Goal: Information Seeking & Learning: Find specific page/section

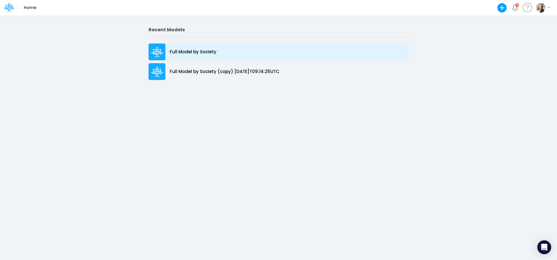
click at [227, 52] on div "Full Model by Society" at bounding box center [279, 52] width 260 height 17
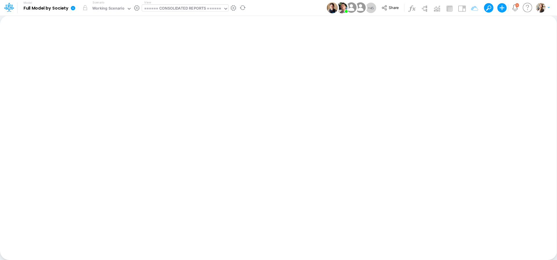
click at [191, 9] on div "====== CONSOLIDATED REPORTS ======" at bounding box center [182, 9] width 77 height 7
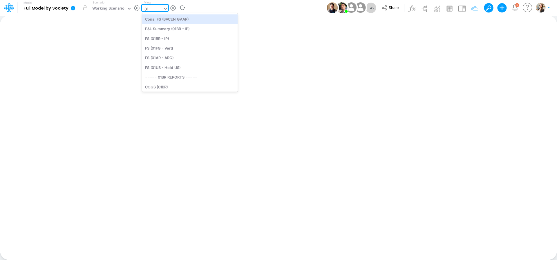
type input "01BR"
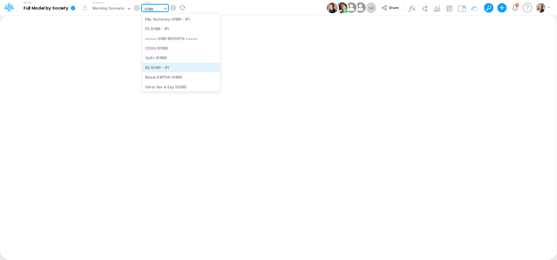
click at [163, 67] on div "BS (01BR - IP)" at bounding box center [181, 68] width 78 height 10
type input "BS (01BR - IP)"
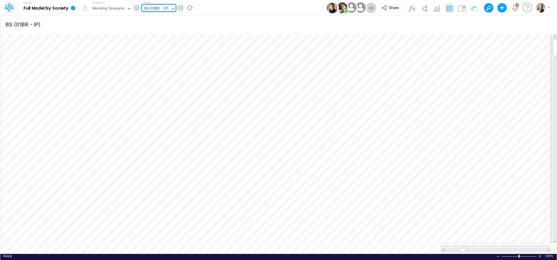
click at [154, 7] on div "BS (01BR - IP)" at bounding box center [156, 9] width 24 height 7
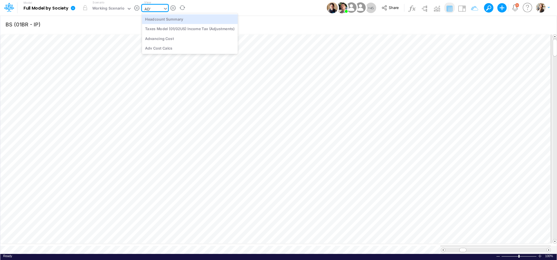
type input "ADVAN"
click at [162, 21] on div "Advancing Cost" at bounding box center [181, 19] width 78 height 10
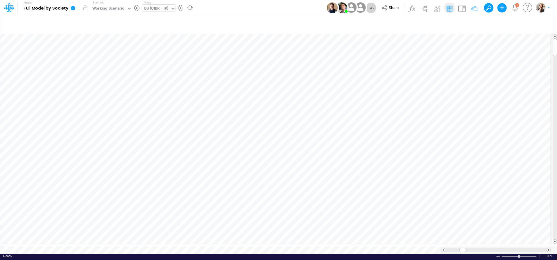
type input "BS (01BR - IP)"
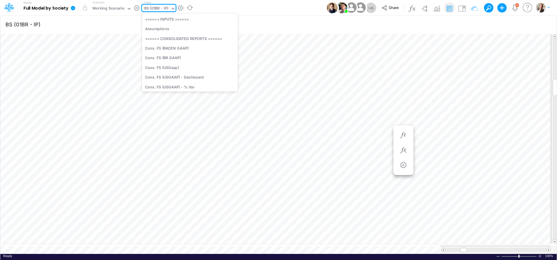
click at [147, 8] on div "BS (01BR - IP)" at bounding box center [156, 9] width 24 height 7
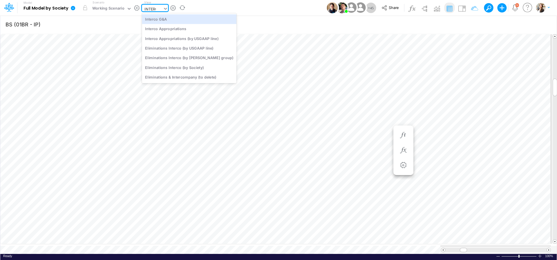
type input "INTERCO"
click at [151, 18] on div "Interco G&A" at bounding box center [189, 19] width 95 height 10
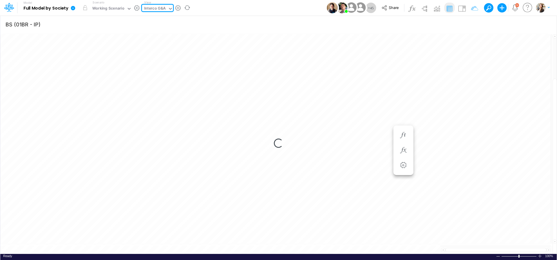
type input "Intercos G&A"
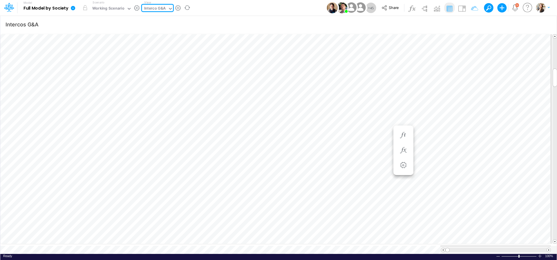
type input "BS (01BR - IP)"
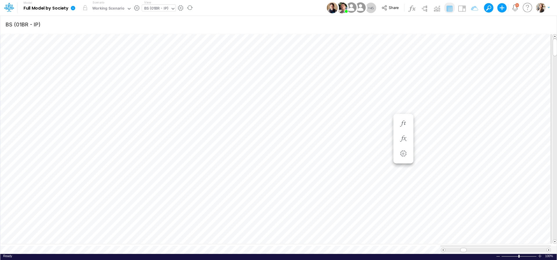
scroll to position [2, 18]
click at [404, 192] on icon "button" at bounding box center [403, 191] width 9 height 6
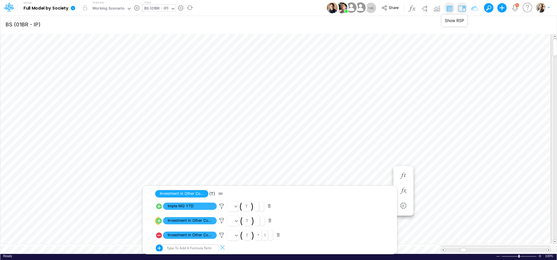
click at [464, 10] on img at bounding box center [461, 8] width 9 height 9
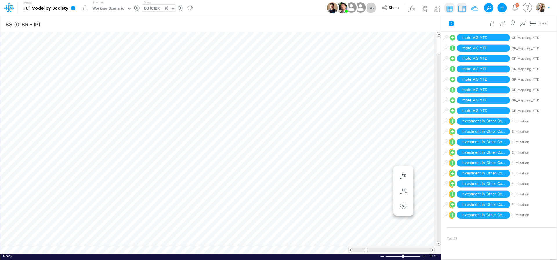
scroll to position [486, 0]
click at [155, 10] on div "BS (01BR - IP)" at bounding box center [156, 9] width 24 height 7
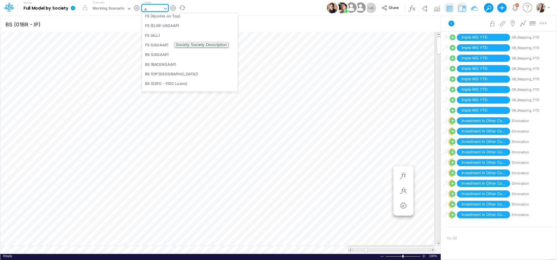
scroll to position [68, 0]
type input "app"
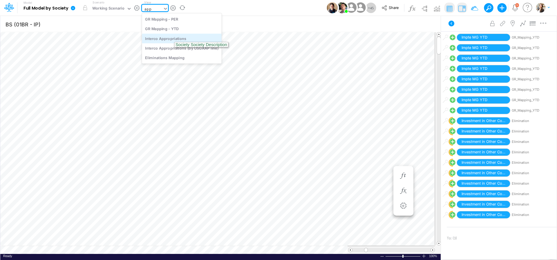
click at [162, 36] on div "Interco Appropriations" at bounding box center [182, 39] width 80 height 10
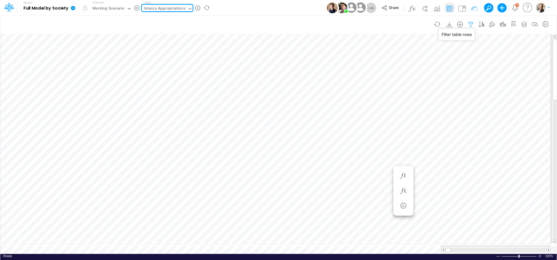
click at [470, 24] on icon "button" at bounding box center [471, 24] width 9 height 6
select select "notEqual"
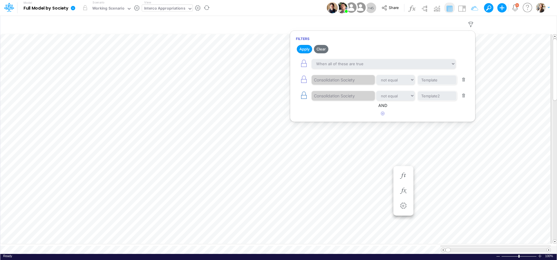
click at [305, 96] on icon "button" at bounding box center [304, 95] width 8 height 8
select select "tableSearchOR"
select select "notEqual"
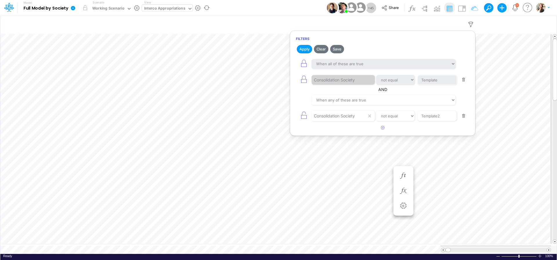
click at [463, 118] on button "button" at bounding box center [463, 116] width 11 height 8
click at [306, 81] on icon "button" at bounding box center [304, 79] width 8 height 8
select select "tableSearchOR"
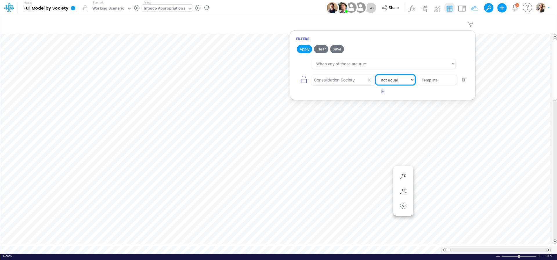
select select "equals"
click option "equals" at bounding box center [0, 0] width 0 height 0
drag, startPoint x: 442, startPoint y: 81, endPoint x: 416, endPoint y: 81, distance: 25.2
click at [418, 81] on input "Template" at bounding box center [437, 80] width 39 height 10
type input "01BR"
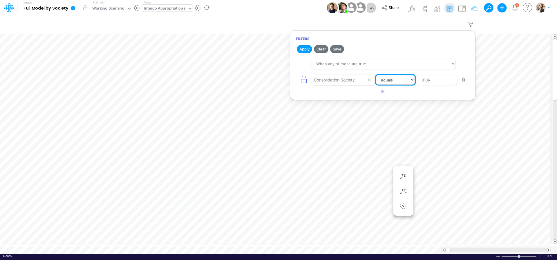
select select "contains"
click option "contains" at bounding box center [0, 0] width 0 height 0
click at [303, 50] on button "Apply" at bounding box center [304, 49] width 15 height 8
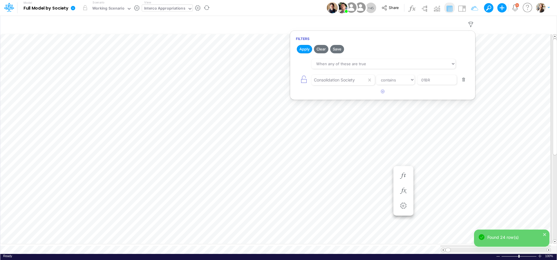
scroll to position [2, 19]
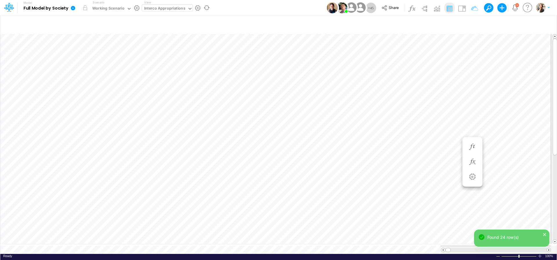
scroll to position [2, 19]
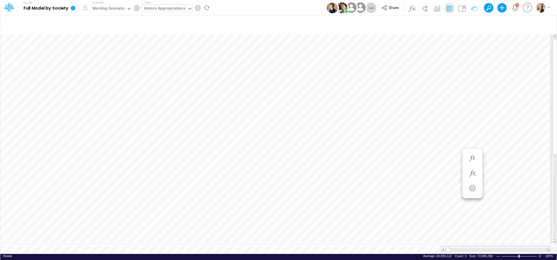
scroll to position [2, 18]
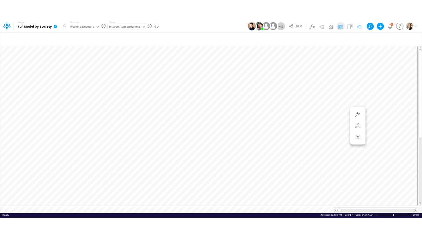
scroll to position [2, 19]
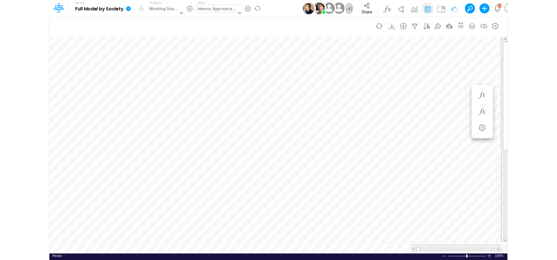
scroll to position [2, 19]
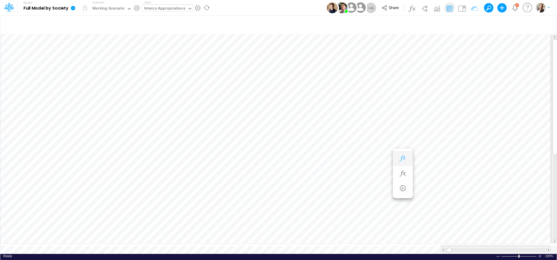
click at [399, 158] on icon "button" at bounding box center [402, 159] width 9 height 6
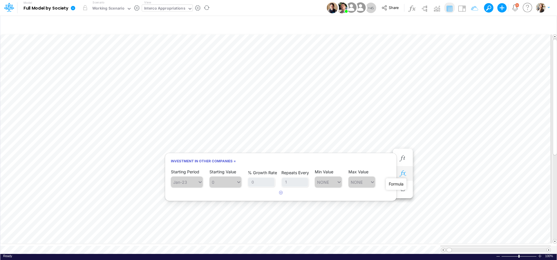
click at [406, 174] on icon "button" at bounding box center [402, 174] width 9 height 6
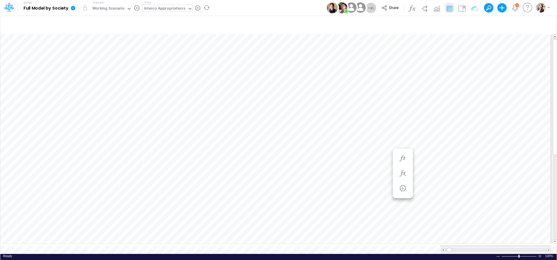
scroll to position [2, 19]
click at [400, 135] on icon "button" at bounding box center [402, 135] width 9 height 6
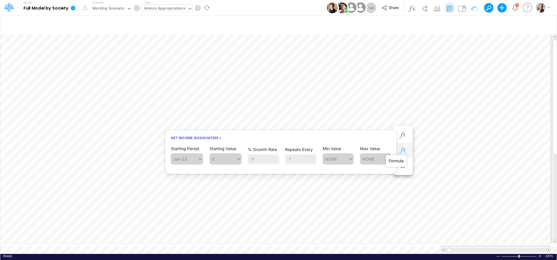
click at [407, 149] on icon "button" at bounding box center [402, 150] width 9 height 6
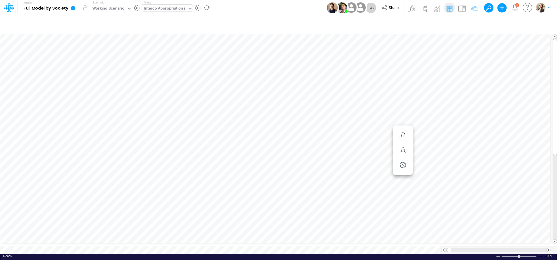
scroll to position [2, 19]
type input "BS (01BR - IP)"
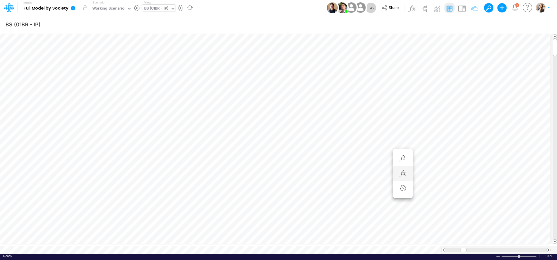
click at [407, 179] on div at bounding box center [402, 174] width 11 height 12
click at [403, 176] on icon "button" at bounding box center [402, 174] width 9 height 6
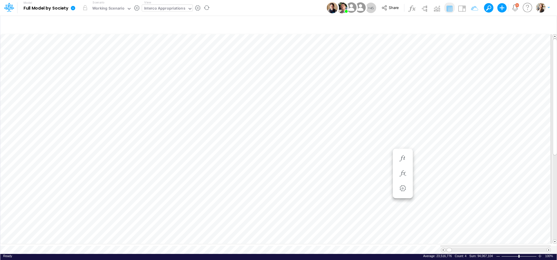
scroll to position [2, 19]
type input "BS (01BR - IP)"
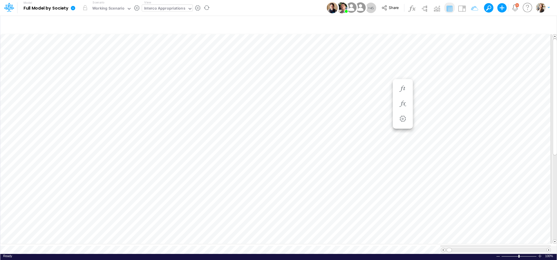
scroll to position [2, 18]
click at [403, 101] on icon "button" at bounding box center [402, 100] width 9 height 6
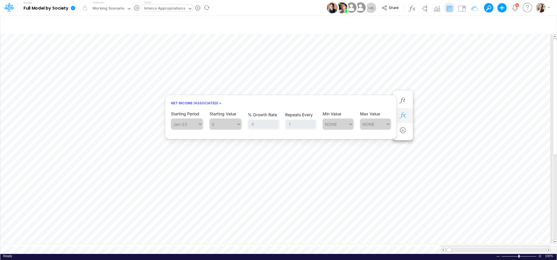
click at [404, 116] on icon "button" at bounding box center [402, 116] width 9 height 6
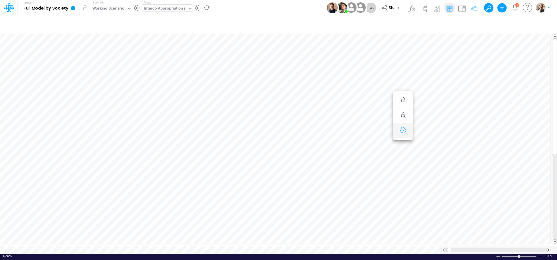
scroll to position [2, 19]
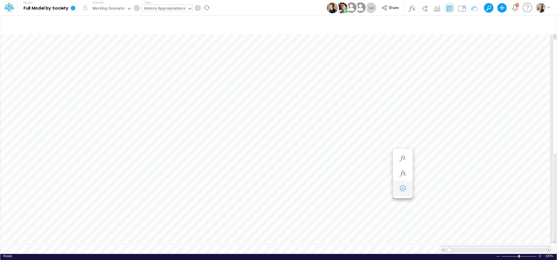
scroll to position [2, 18]
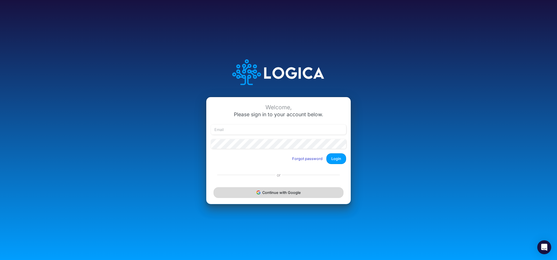
click at [267, 199] on div "Continue with Google" at bounding box center [278, 192] width 144 height 23
click at [267, 195] on button "Continue with Google" at bounding box center [279, 192] width 130 height 11
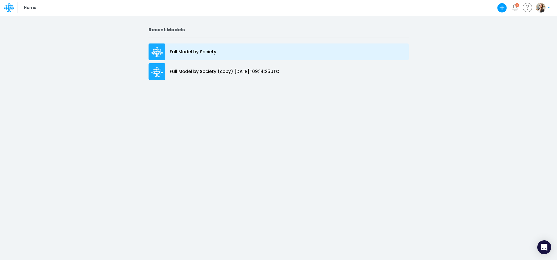
click at [187, 51] on p "Full Model by Society" at bounding box center [193, 52] width 47 height 7
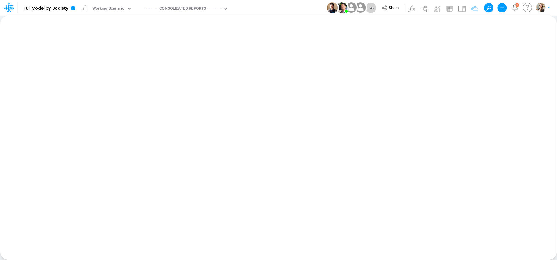
click at [176, 9] on div "====== CONSOLIDATED REPORTS ======" at bounding box center [182, 9] width 77 height 7
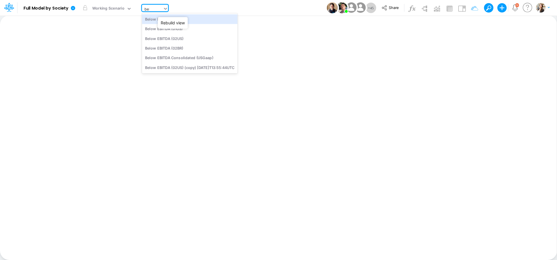
type input "belo"
click at [193, 19] on div "Below EBITDA (01BR)" at bounding box center [189, 19] width 95 height 10
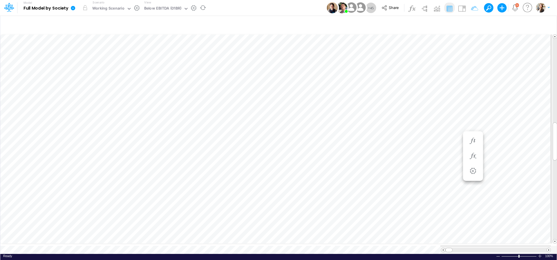
scroll to position [2, 18]
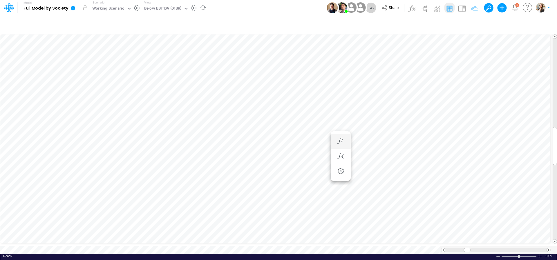
scroll to position [2, 1]
click at [161, 9] on div "Below EBITDA (01BR)" at bounding box center [162, 9] width 37 height 7
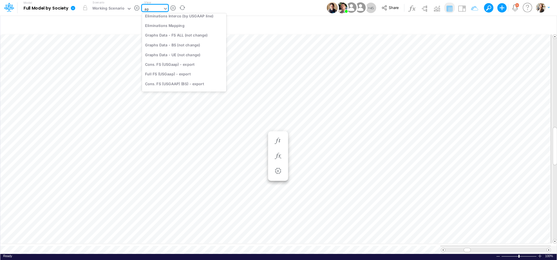
scroll to position [0, 0]
type input "app"
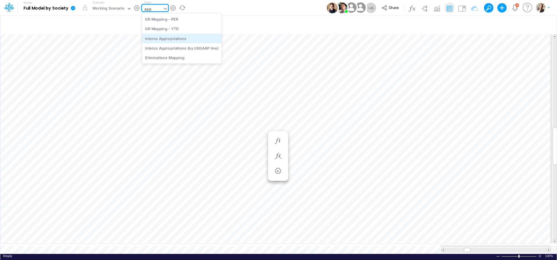
click at [169, 40] on div "Interco Appropriations" at bounding box center [182, 39] width 80 height 10
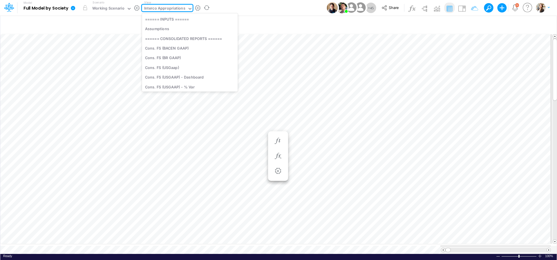
click at [162, 8] on div "Interco Appropriations" at bounding box center [164, 9] width 41 height 7
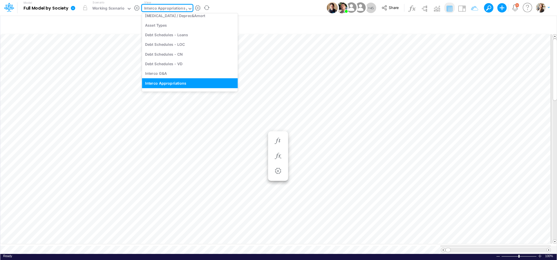
scroll to position [413, 0]
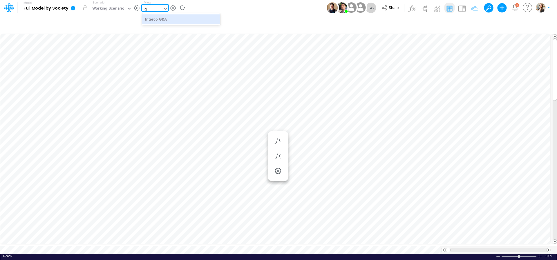
type input "g&"
click at [162, 21] on div "Interco G&A" at bounding box center [181, 19] width 78 height 10
type input "Intercos G&A"
click at [153, 7] on div "Interco G&A" at bounding box center [155, 9] width 22 height 7
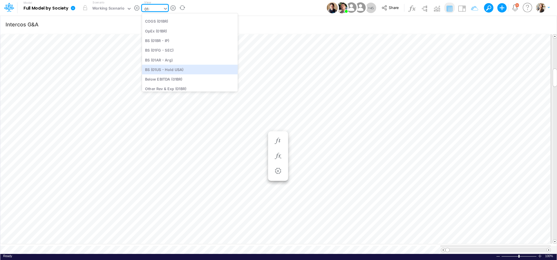
scroll to position [30, 0]
type input "01br"
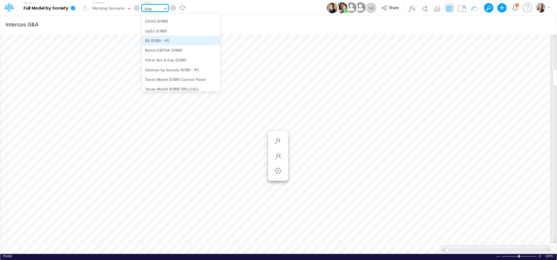
click at [176, 39] on div "BS (01BR - IP)" at bounding box center [181, 41] width 78 height 10
type input "BS (01BR - IP)"
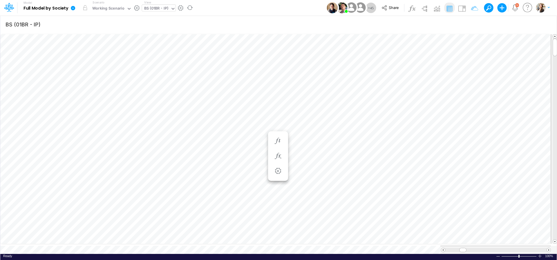
scroll to position [2, 11]
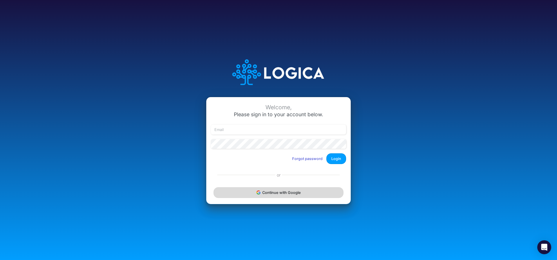
click at [287, 194] on button "Continue with Google" at bounding box center [279, 192] width 130 height 11
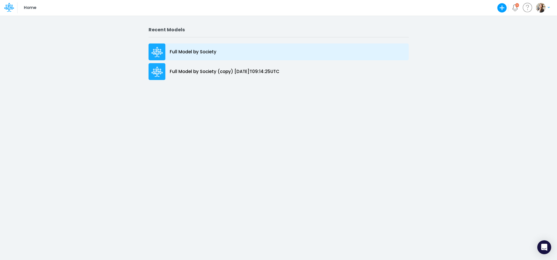
click at [188, 55] on p "Full Model by Society" at bounding box center [193, 52] width 47 height 7
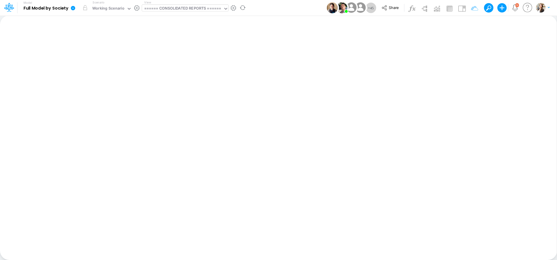
click at [193, 8] on div "====== CONSOLIDATED REPORTS ======" at bounding box center [182, 9] width 77 height 7
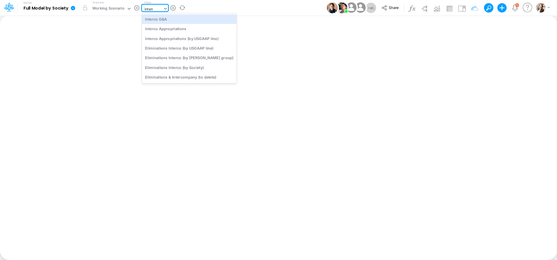
type input "interco"
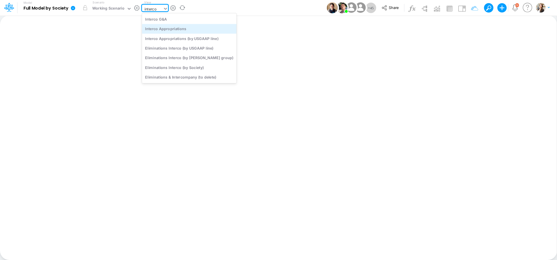
click at [148, 30] on div "Interco Appropriations" at bounding box center [189, 29] width 95 height 10
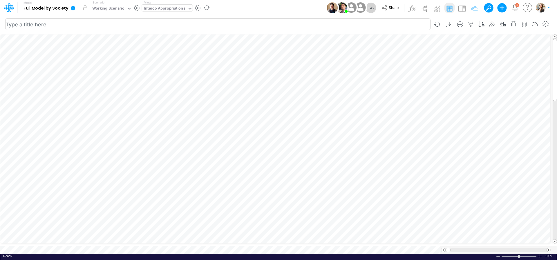
scroll to position [2, 19]
click at [160, 9] on div "Interco Appropriations" at bounding box center [164, 9] width 41 height 7
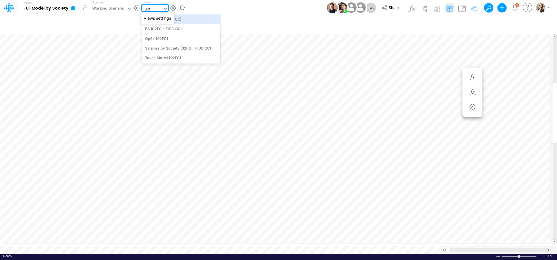
type input "02fg"
click at [164, 30] on div "BS (02FG - FIDC CC)" at bounding box center [181, 29] width 78 height 10
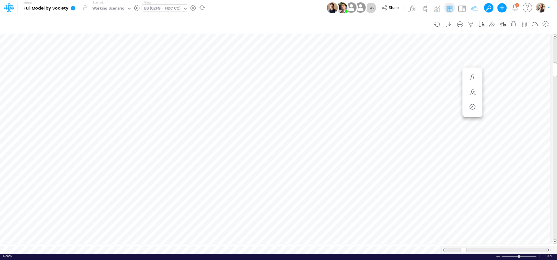
scroll to position [2, 19]
